Goal: Information Seeking & Learning: Learn about a topic

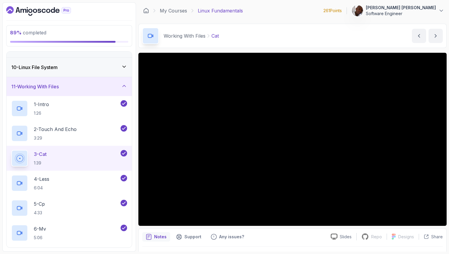
scroll to position [167, 0]
click at [117, 88] on div "11 - Working With Files" at bounding box center [69, 87] width 116 height 7
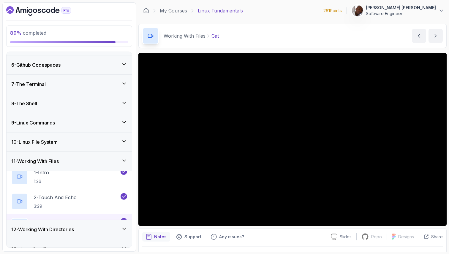
scroll to position [93, 0]
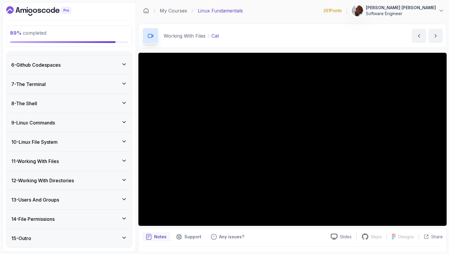
click at [92, 163] on div "11 - Working With Files" at bounding box center [69, 161] width 116 height 7
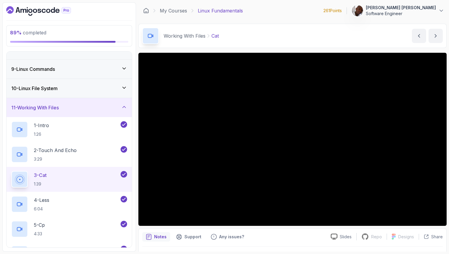
scroll to position [145, 0]
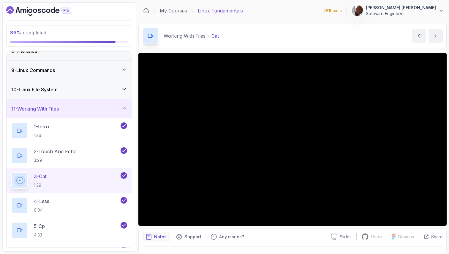
click at [111, 110] on div "11 - Working With Files" at bounding box center [69, 108] width 116 height 7
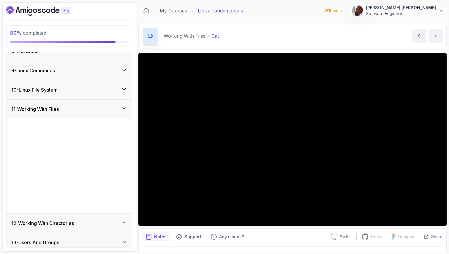
scroll to position [93, 0]
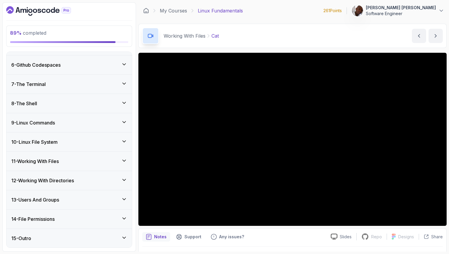
click at [93, 181] on div "12 - Working With Directories" at bounding box center [69, 180] width 116 height 7
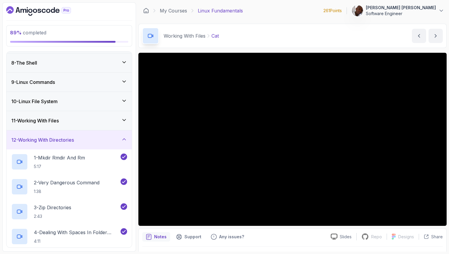
scroll to position [218, 0]
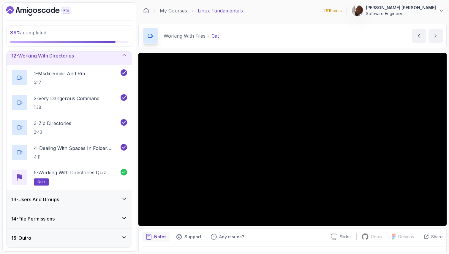
click at [117, 58] on div "12 - Working With Directories" at bounding box center [69, 55] width 116 height 7
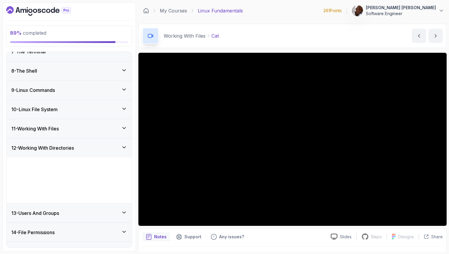
scroll to position [93, 0]
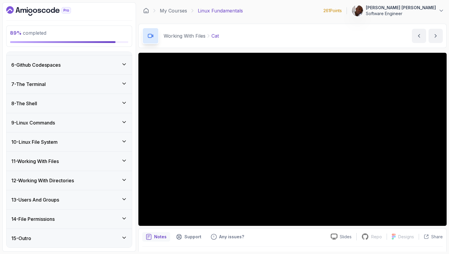
click at [74, 220] on div "14 - File Permissions" at bounding box center [69, 219] width 116 height 7
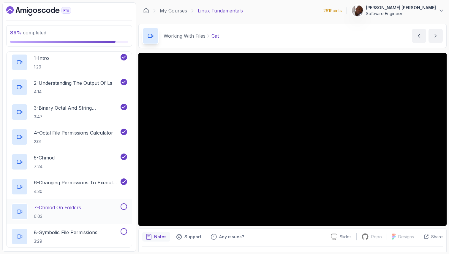
scroll to position [289, 0]
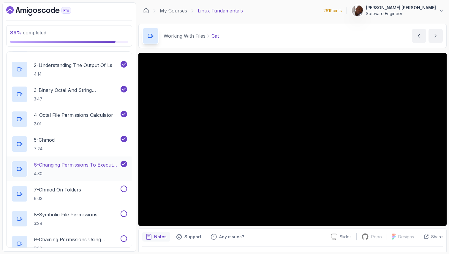
click at [78, 166] on p "6 - Changing Permissions To Execute (Running) Scripts" at bounding box center [77, 165] width 86 height 7
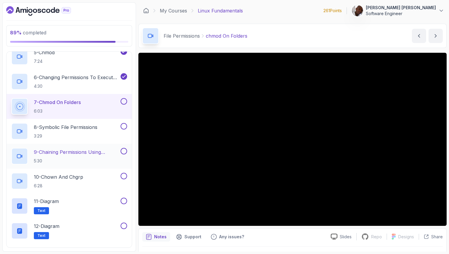
scroll to position [376, 0]
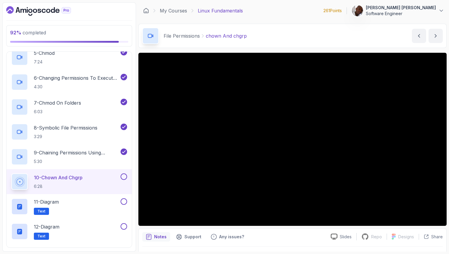
scroll to position [417, 0]
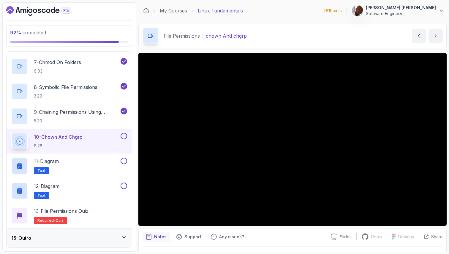
click at [107, 240] on div "15 - Outro" at bounding box center [69, 238] width 116 height 7
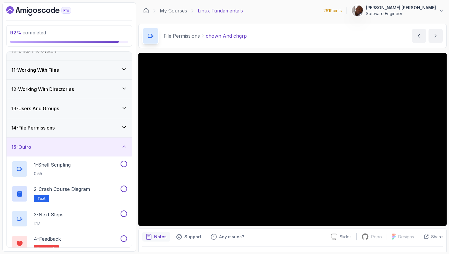
scroll to position [184, 0]
click at [108, 129] on div "14 - File Permissions" at bounding box center [69, 128] width 116 height 7
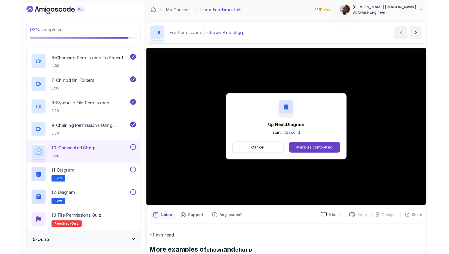
scroll to position [417, 0]
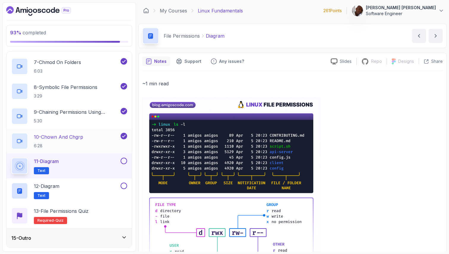
click at [104, 138] on div "10 - chown And chgrp 6:28" at bounding box center [65, 141] width 108 height 17
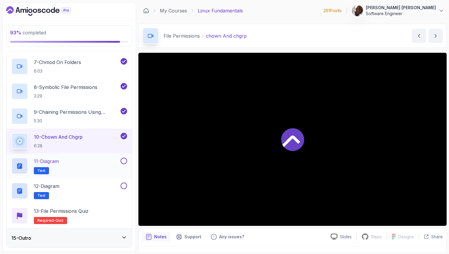
click at [104, 158] on div "11 - Diagram Text" at bounding box center [65, 166] width 108 height 17
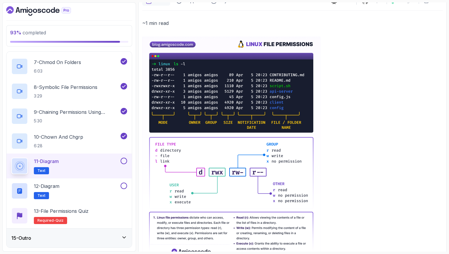
scroll to position [94, 0]
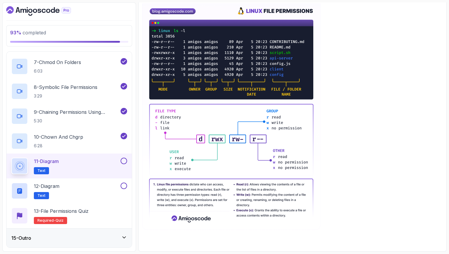
click at [124, 162] on button at bounding box center [124, 161] width 7 height 7
click at [101, 191] on div "12 - Diagram Text" at bounding box center [65, 191] width 108 height 17
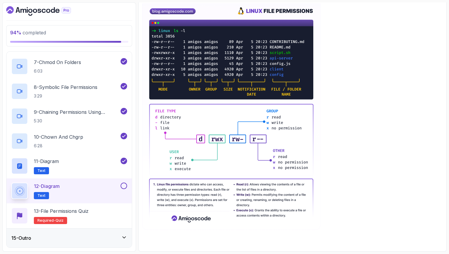
click at [99, 191] on div "12 - Diagram Text" at bounding box center [65, 191] width 108 height 17
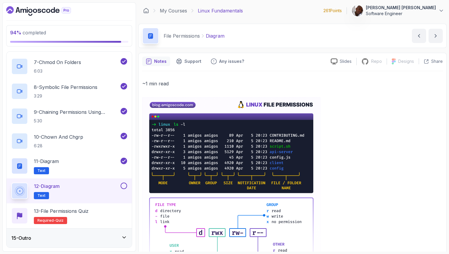
scroll to position [94, 0]
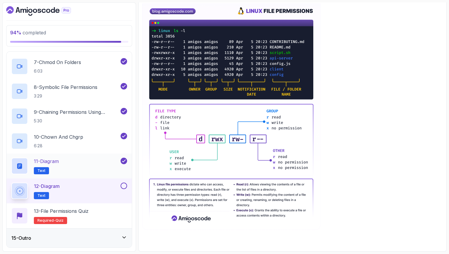
click at [76, 168] on div "11 - Diagram Text" at bounding box center [65, 166] width 108 height 17
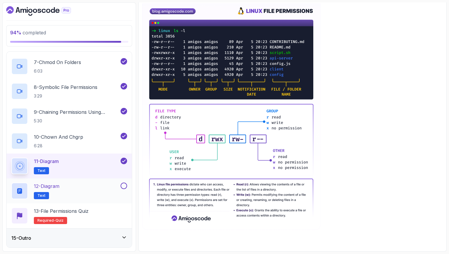
click at [77, 188] on div "12 - Diagram Text" at bounding box center [65, 191] width 108 height 17
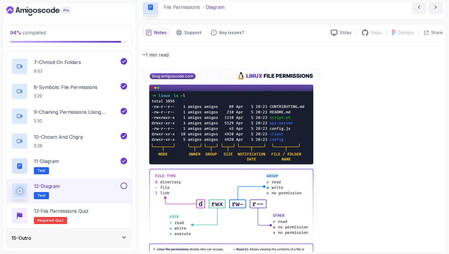
scroll to position [94, 0]
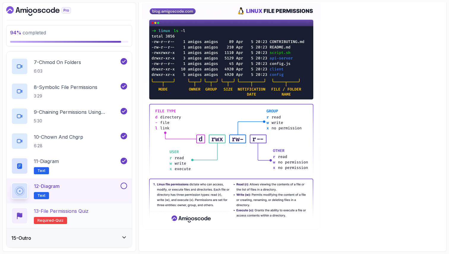
click at [88, 212] on p "13 - File Permissions Quiz" at bounding box center [61, 211] width 55 height 7
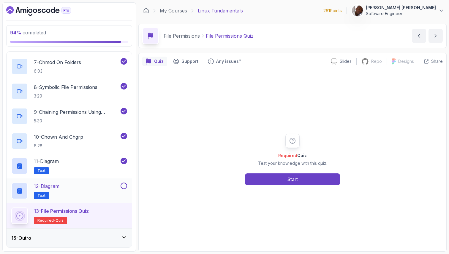
click at [91, 190] on div "12 - Diagram Text" at bounding box center [65, 191] width 108 height 17
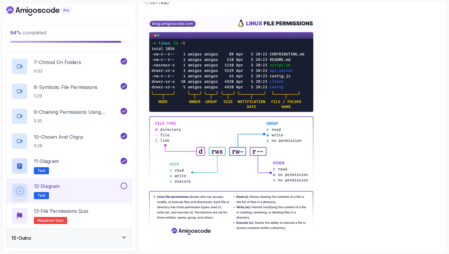
scroll to position [94, 0]
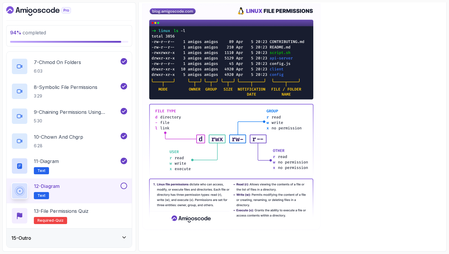
click at [124, 188] on button at bounding box center [124, 186] width 7 height 7
click at [87, 216] on h2 "13 - File Permissions Quiz Required- quiz" at bounding box center [61, 216] width 55 height 17
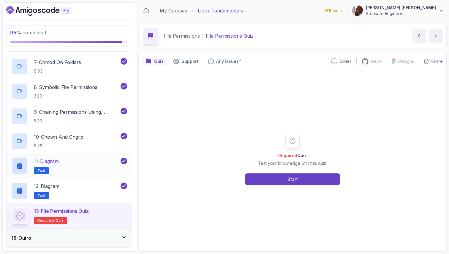
click at [61, 167] on div "11 - Diagram Text" at bounding box center [65, 166] width 108 height 17
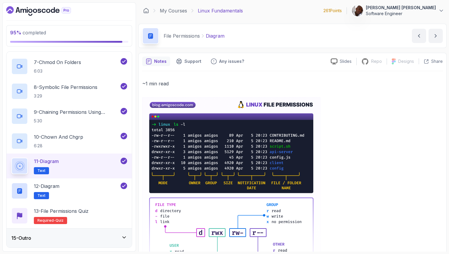
scroll to position [94, 0]
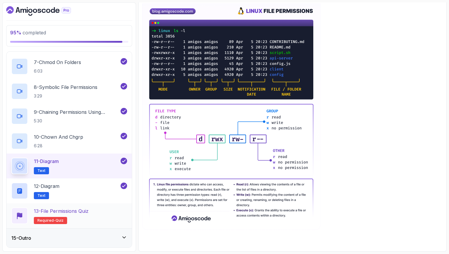
click at [79, 213] on p "13 - File Permissions Quiz" at bounding box center [61, 211] width 55 height 7
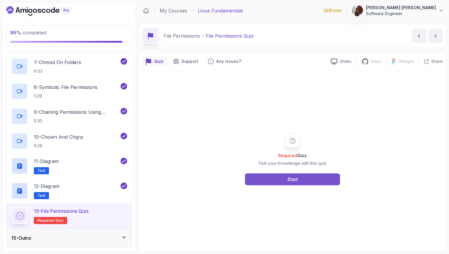
click at [276, 181] on button "Start" at bounding box center [292, 180] width 95 height 12
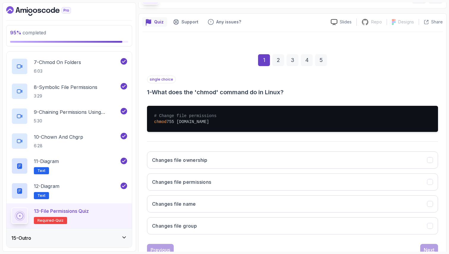
scroll to position [61, 0]
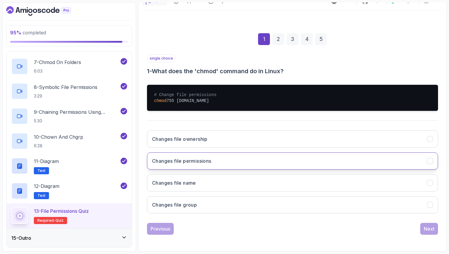
click at [427, 163] on icon "Changes file permissions" at bounding box center [430, 162] width 6 height 6
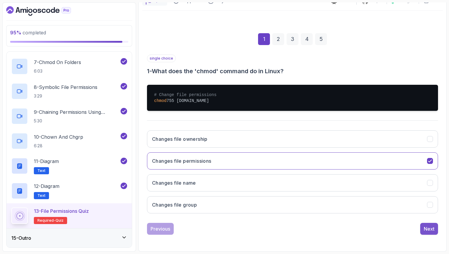
click at [428, 232] on div "Next" at bounding box center [429, 229] width 11 height 7
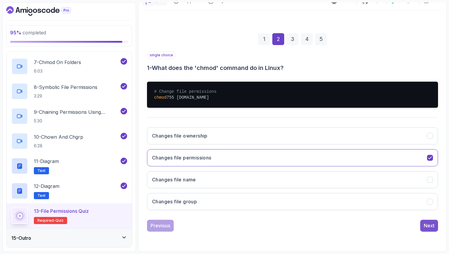
scroll to position [20, 0]
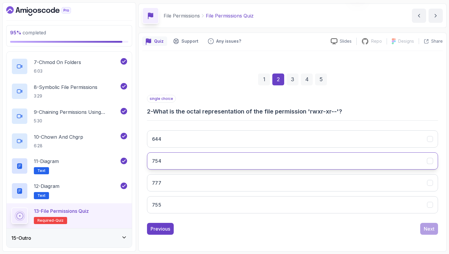
click at [428, 162] on icon "754" at bounding box center [430, 162] width 6 height 6
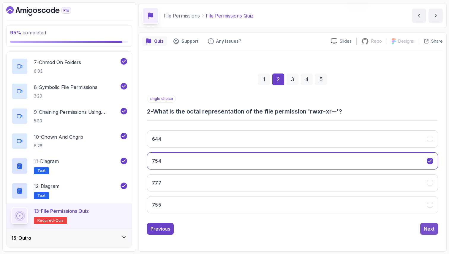
click at [430, 232] on div "Next" at bounding box center [429, 229] width 11 height 7
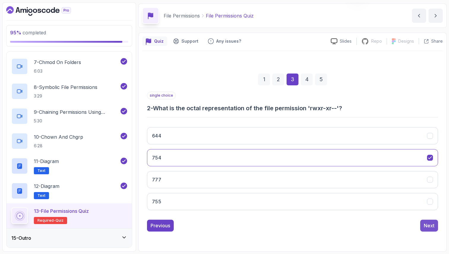
scroll to position [17, 0]
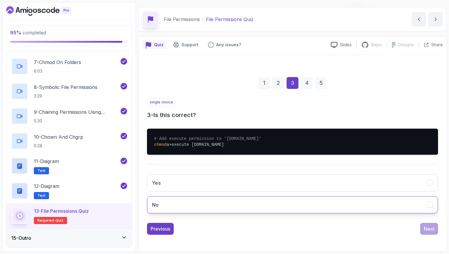
click at [428, 207] on icon "No" at bounding box center [430, 205] width 6 height 6
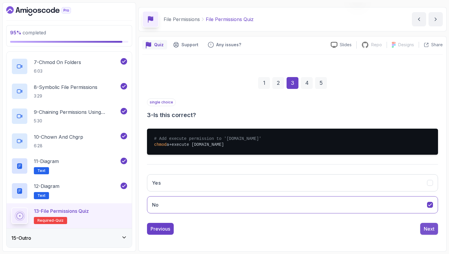
click at [431, 230] on div "Next" at bounding box center [429, 229] width 11 height 7
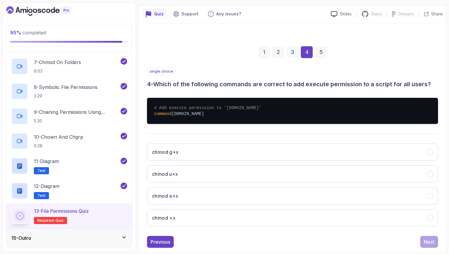
scroll to position [61, 0]
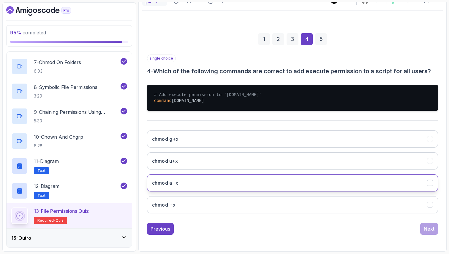
click at [430, 184] on icon "chmod a+x" at bounding box center [430, 184] width 6 height 6
click at [432, 230] on div "Next" at bounding box center [429, 229] width 11 height 7
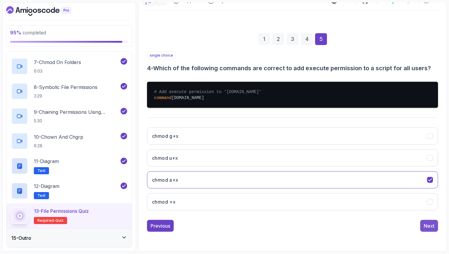
scroll to position [20, 0]
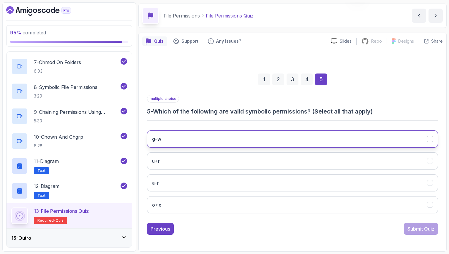
click at [431, 141] on icon "g-w" at bounding box center [430, 140] width 6 height 6
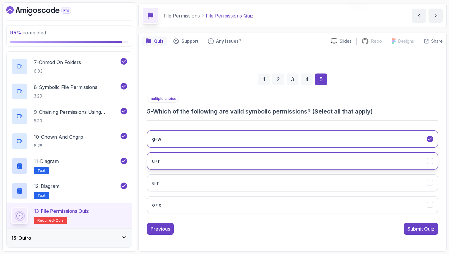
click at [429, 162] on icon "u+r" at bounding box center [429, 161] width 3 height 2
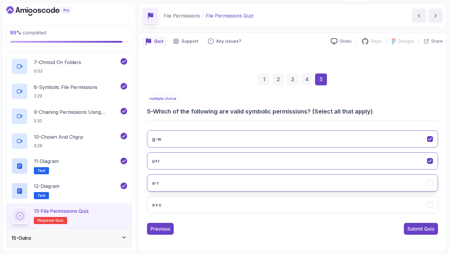
click at [428, 184] on icon "a-r" at bounding box center [430, 184] width 6 height 6
click at [430, 206] on icon "o+x" at bounding box center [429, 205] width 3 height 2
click at [428, 229] on div "Submit Quiz" at bounding box center [420, 229] width 27 height 7
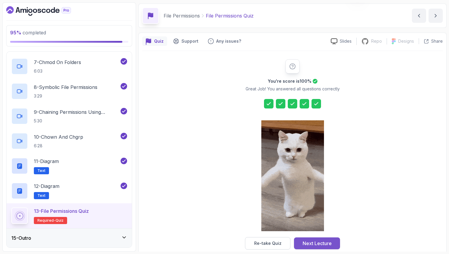
click at [330, 244] on div "Next Lecture" at bounding box center [317, 243] width 29 height 7
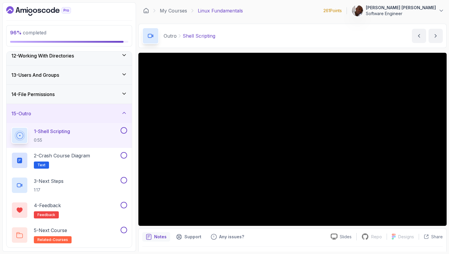
scroll to position [15, 0]
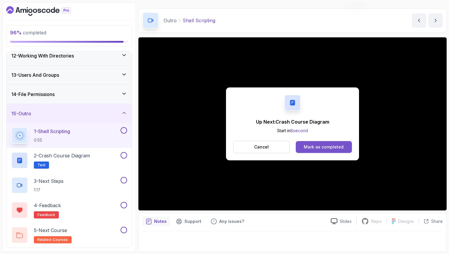
click at [324, 148] on div "Mark as completed" at bounding box center [324, 147] width 40 height 6
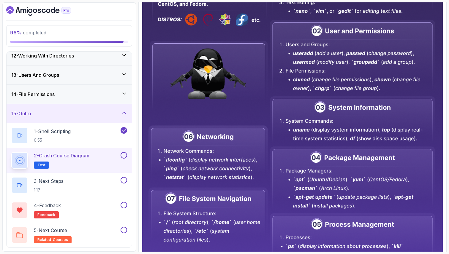
scroll to position [239, 0]
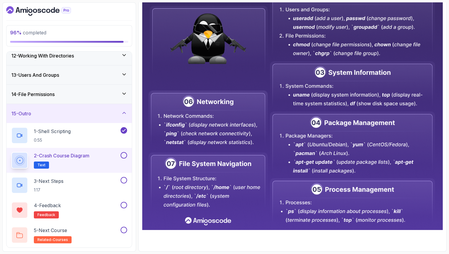
click at [125, 156] on button at bounding box center [124, 155] width 7 height 7
click at [91, 185] on div "3 - Next Steps 1:17" at bounding box center [65, 185] width 108 height 17
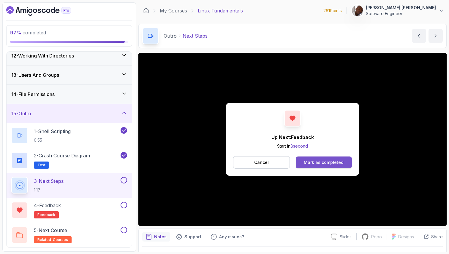
click at [305, 164] on div "Mark as completed" at bounding box center [324, 163] width 40 height 6
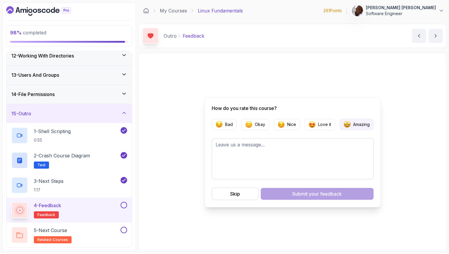
click at [361, 124] on p "Amazing" at bounding box center [361, 125] width 17 height 6
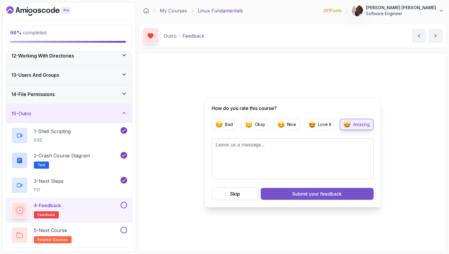
click at [336, 194] on span "your feedback" at bounding box center [325, 194] width 33 height 7
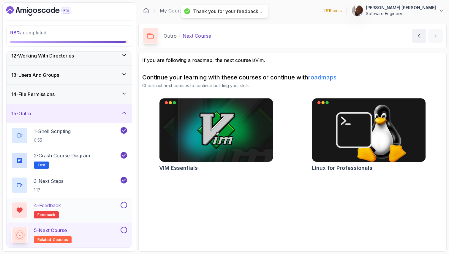
click at [124, 205] on button at bounding box center [124, 205] width 7 height 7
click at [96, 233] on div "5 - Next Course related-courses" at bounding box center [65, 235] width 108 height 17
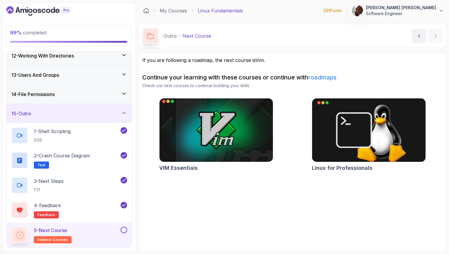
click at [210, 127] on img at bounding box center [215, 130] width 119 height 67
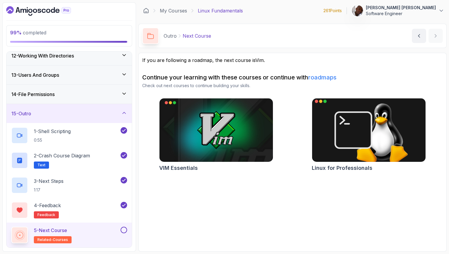
click at [360, 141] on img at bounding box center [368, 130] width 119 height 67
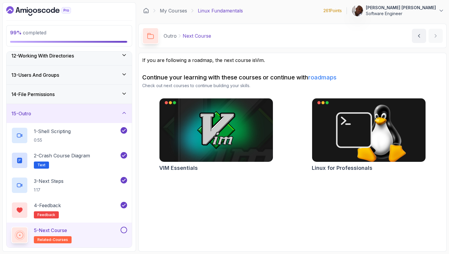
click at [124, 231] on button at bounding box center [124, 230] width 7 height 7
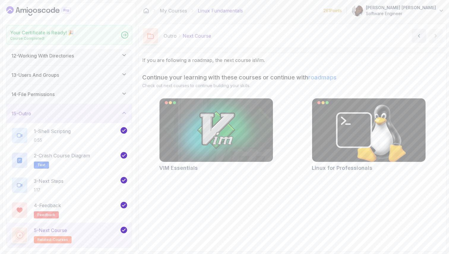
scroll to position [216, 0]
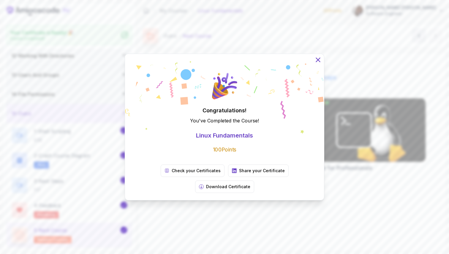
click at [318, 62] on icon at bounding box center [318, 60] width 4 height 4
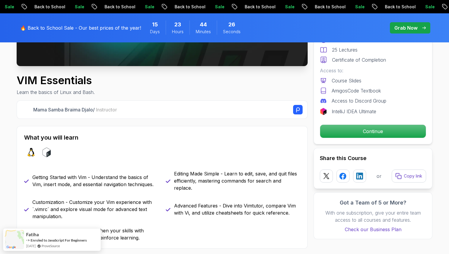
scroll to position [177, 0]
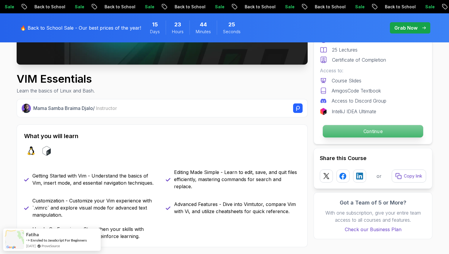
click at [364, 132] on p "Continue" at bounding box center [373, 131] width 100 height 12
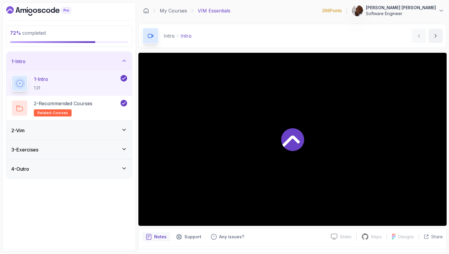
click at [89, 127] on div "2 - Vim" at bounding box center [69, 130] width 116 height 7
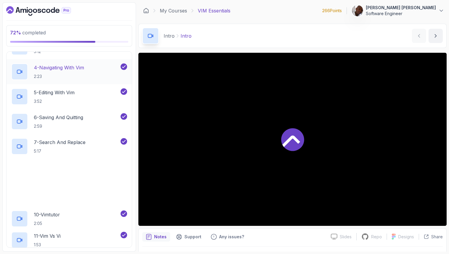
scroll to position [205, 0]
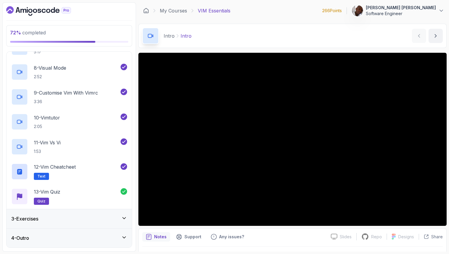
click at [86, 221] on div "3 - Exercises" at bounding box center [69, 219] width 116 height 7
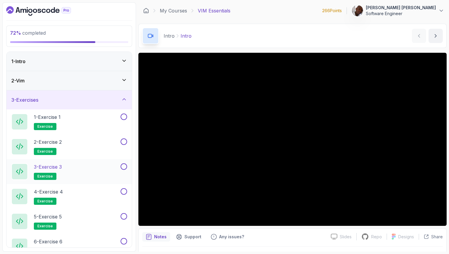
scroll to position [31, 0]
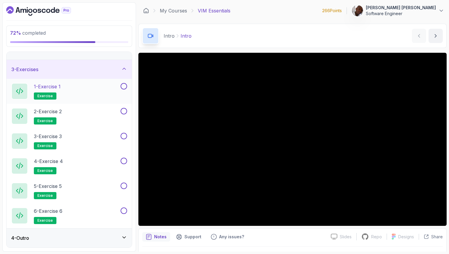
click at [105, 92] on div "1 - Exercise 1 exercise" at bounding box center [65, 91] width 108 height 17
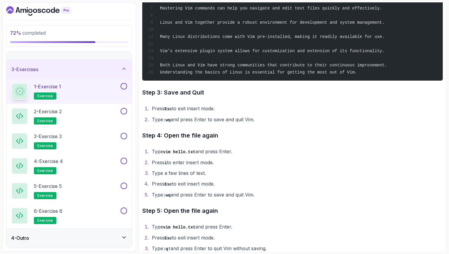
scroll to position [274, 0]
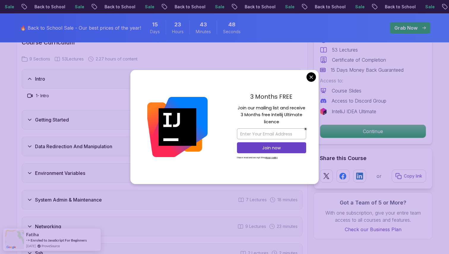
scroll to position [866, 0]
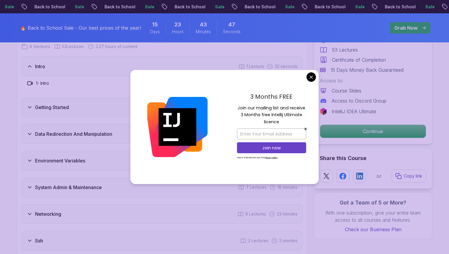
click at [313, 77] on body "Sale Back to School Sale Back to School Sale Back to School Sale Back to School…" at bounding box center [224, 168] width 449 height 2068
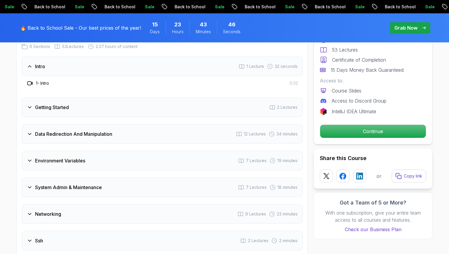
click at [79, 108] on div "Getting Started 2 Lectures" at bounding box center [162, 108] width 281 height 20
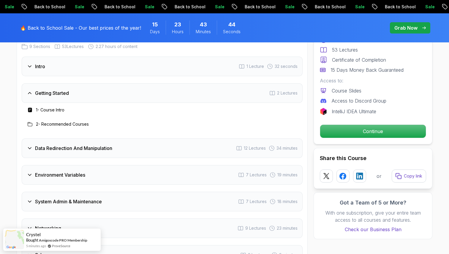
click at [40, 93] on h3 "Getting Started" at bounding box center [52, 93] width 34 height 7
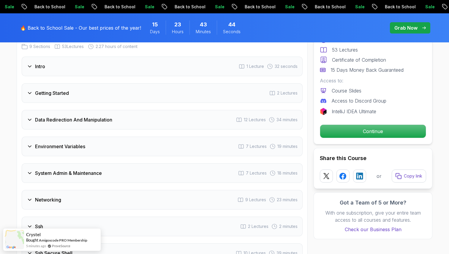
click at [40, 93] on h3 "Getting Started" at bounding box center [52, 93] width 34 height 7
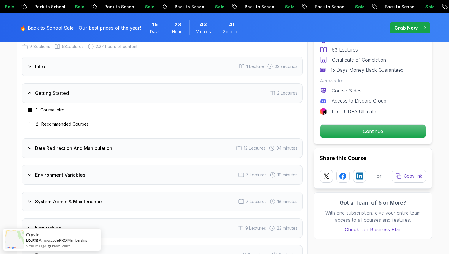
click at [40, 93] on h3 "Getting Started" at bounding box center [52, 93] width 34 height 7
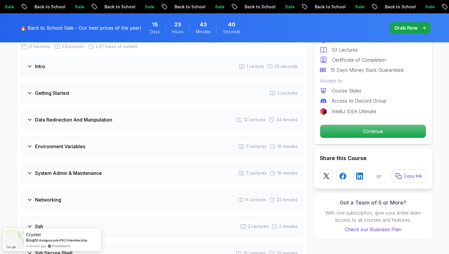
click at [40, 120] on h3 "Data Redirection And Manipulation" at bounding box center [73, 119] width 77 height 7
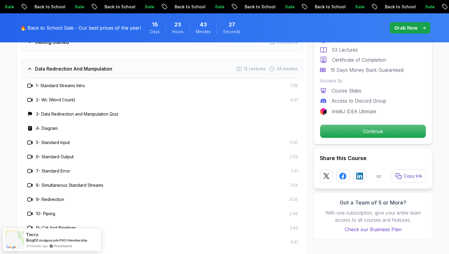
scroll to position [894, 0]
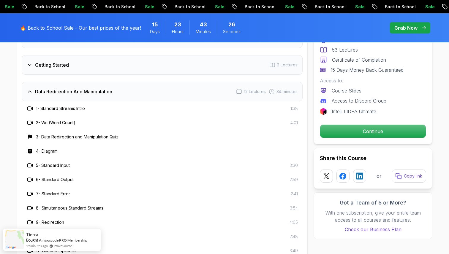
click at [32, 91] on icon at bounding box center [30, 92] width 6 height 6
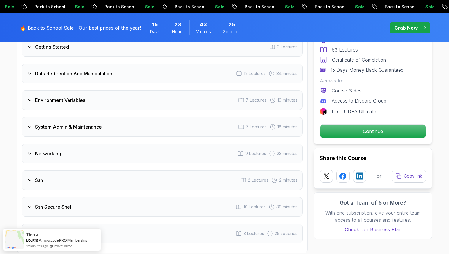
scroll to position [913, 0]
click at [33, 99] on div "Environment Variables" at bounding box center [56, 99] width 58 height 7
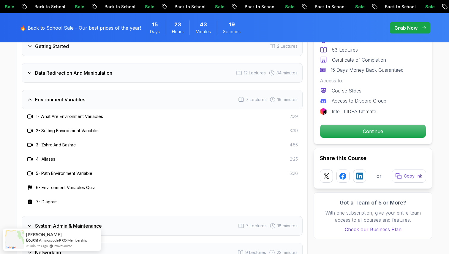
click at [33, 99] on div "Environment Variables" at bounding box center [56, 99] width 58 height 7
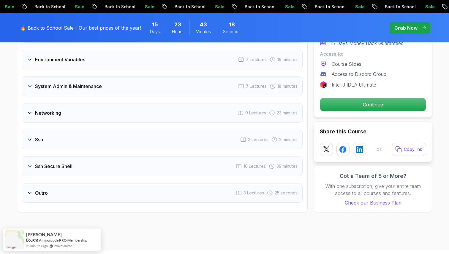
scroll to position [955, 0]
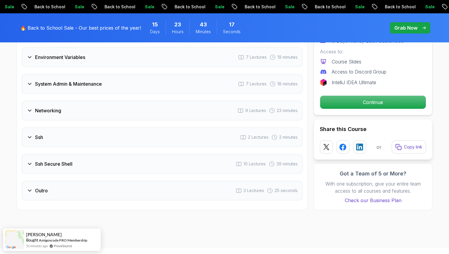
click at [31, 90] on div "System Admin & Maintenance 7 Lectures 18 minutes" at bounding box center [162, 84] width 281 height 20
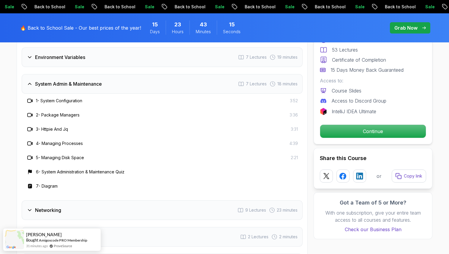
click at [31, 87] on div "System Admin & Maintenance" at bounding box center [64, 83] width 75 height 7
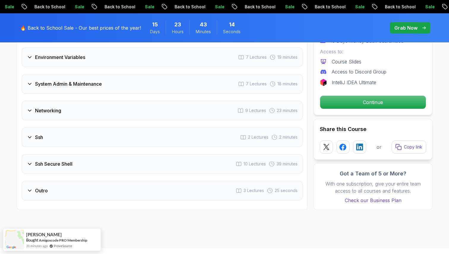
click at [36, 115] on div "Networking 9 Lectures 23 minutes" at bounding box center [162, 111] width 281 height 20
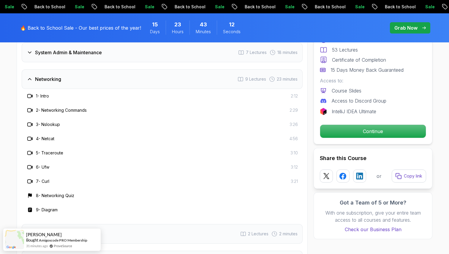
scroll to position [986, 0]
click at [31, 85] on div "Networking 9 Lectures 23 minutes" at bounding box center [162, 80] width 281 height 20
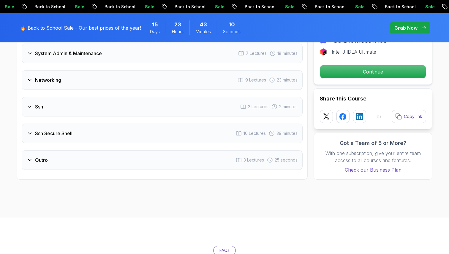
click at [37, 105] on h3 "Ssh" at bounding box center [39, 106] width 8 height 7
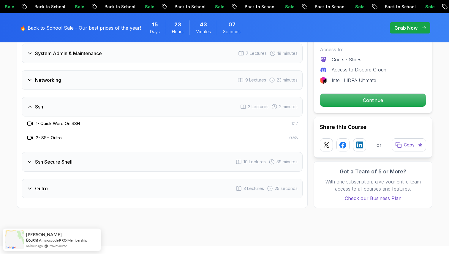
click at [35, 106] on h3 "Ssh" at bounding box center [39, 106] width 8 height 7
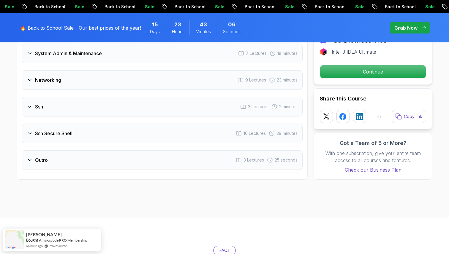
click at [32, 133] on icon at bounding box center [30, 134] width 6 height 6
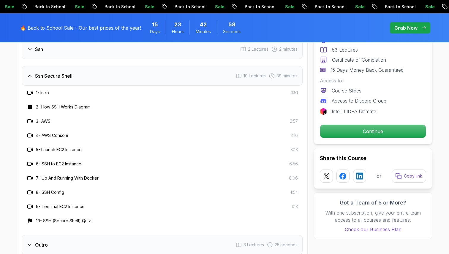
scroll to position [1043, 0]
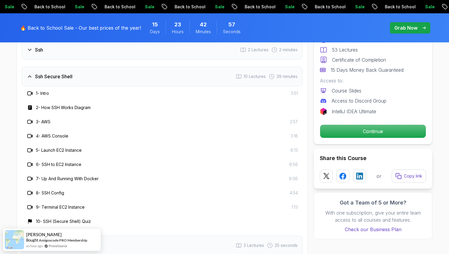
click at [29, 79] on icon at bounding box center [30, 77] width 6 height 6
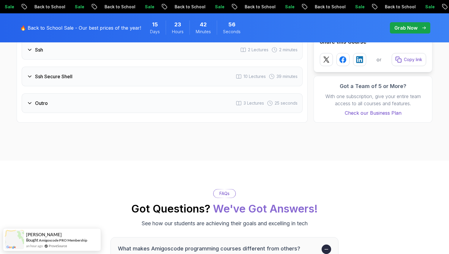
click at [43, 106] on h3 "Outro" at bounding box center [41, 103] width 13 height 7
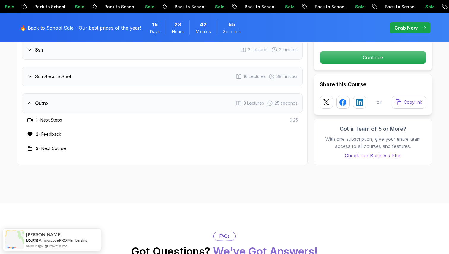
click at [43, 106] on h3 "Outro" at bounding box center [41, 103] width 13 height 7
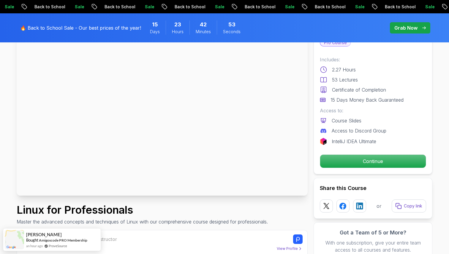
scroll to position [68, 0]
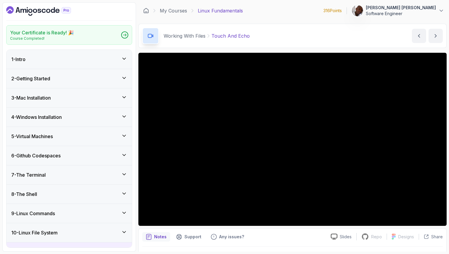
click at [45, 11] on icon "Dashboard" at bounding box center [44, 11] width 4 height 4
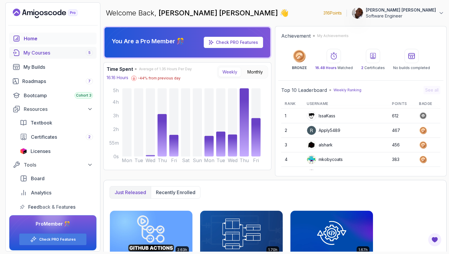
click at [53, 55] on div "My Courses 5" at bounding box center [57, 52] width 69 height 7
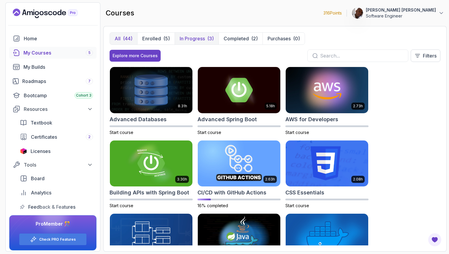
click at [201, 40] on p "In Progress" at bounding box center [192, 38] width 25 height 7
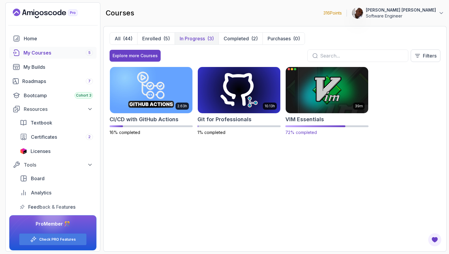
click at [321, 96] on img at bounding box center [327, 90] width 87 height 48
